Goal: Task Accomplishment & Management: Complete application form

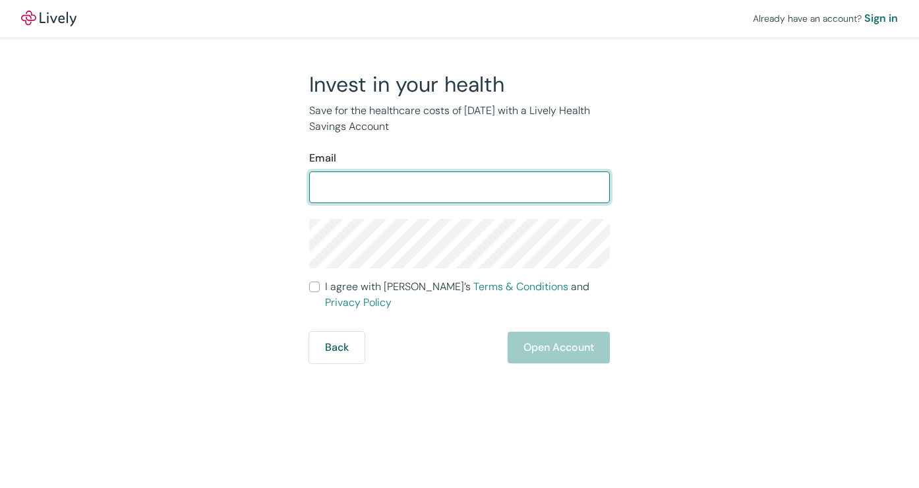
click at [434, 187] on input "Email" at bounding box center [459, 187] width 301 height 26
type input "[EMAIL_ADDRESS][DOMAIN_NAME]"
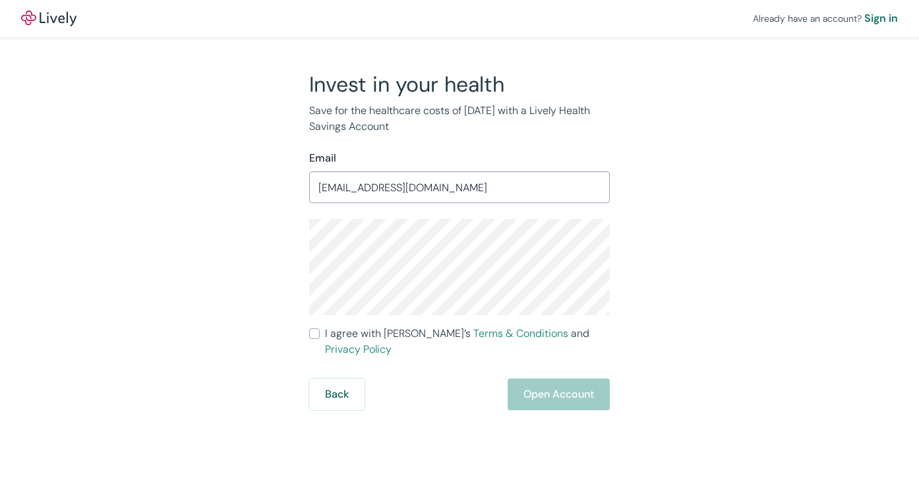
click at [309, 334] on input "I agree with Lively’s Terms & Conditions and Privacy Policy" at bounding box center [314, 333] width 11 height 11
checkbox input "true"
click at [563, 379] on button "Open Account" at bounding box center [558, 394] width 102 height 32
